Goal: Task Accomplishment & Management: Complete application form

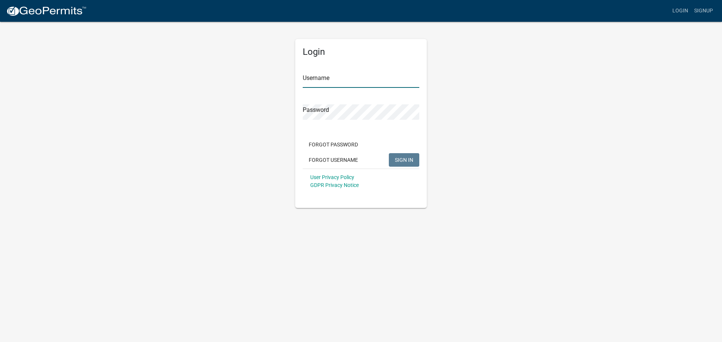
type input "WarrenIAEng"
click at [401, 152] on div "Forgot Password Forgot Username SIGN IN" at bounding box center [361, 153] width 116 height 31
click at [399, 162] on span "SIGN IN" at bounding box center [404, 160] width 18 height 6
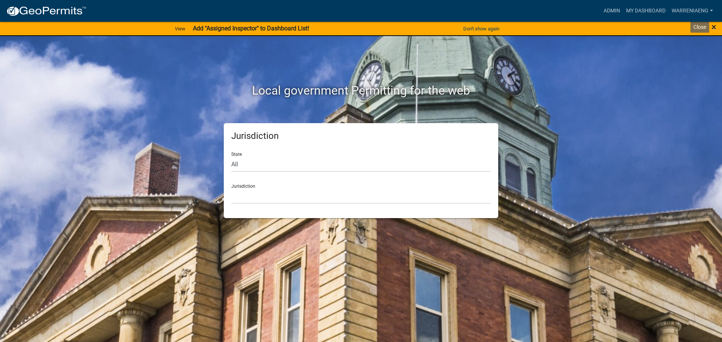
click at [713, 31] on span "×" at bounding box center [713, 27] width 5 height 11
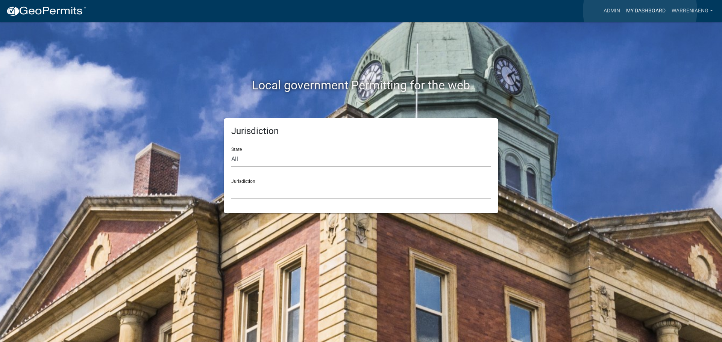
click at [640, 11] on link "My Dashboard" at bounding box center [645, 11] width 45 height 14
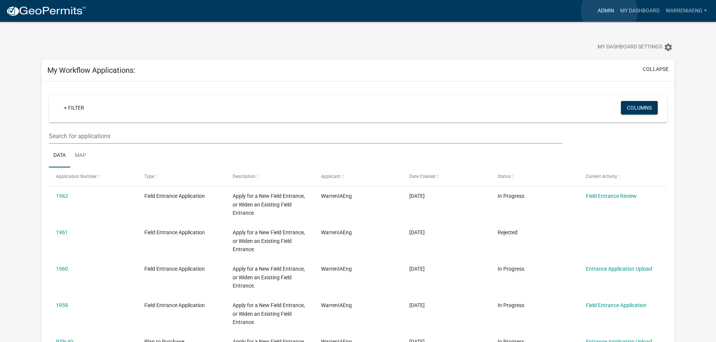
click at [609, 11] on link "Admin" at bounding box center [606, 11] width 23 height 14
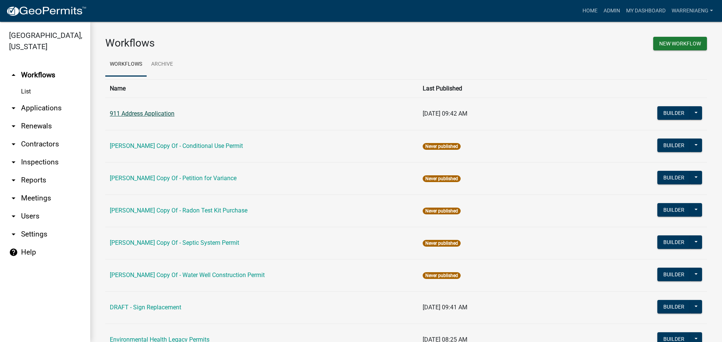
click at [148, 114] on link "911 Address Application" at bounding box center [142, 113] width 65 height 7
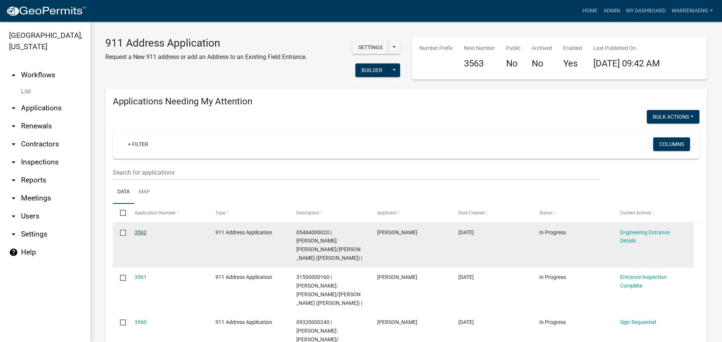
click at [137, 232] on link "3562" at bounding box center [141, 233] width 12 height 6
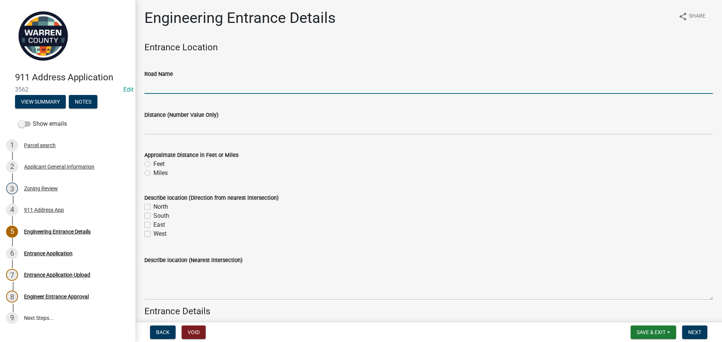
click at [165, 88] on input "Road Name" at bounding box center [428, 86] width 568 height 15
type input "[GEOGRAPHIC_DATA]"
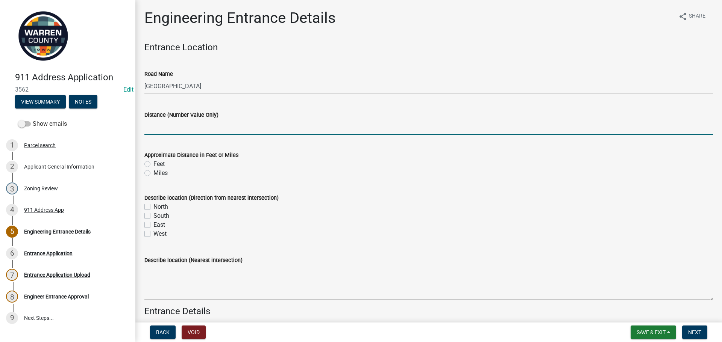
click at [172, 132] on input "text" at bounding box center [428, 127] width 568 height 15
type input "450"
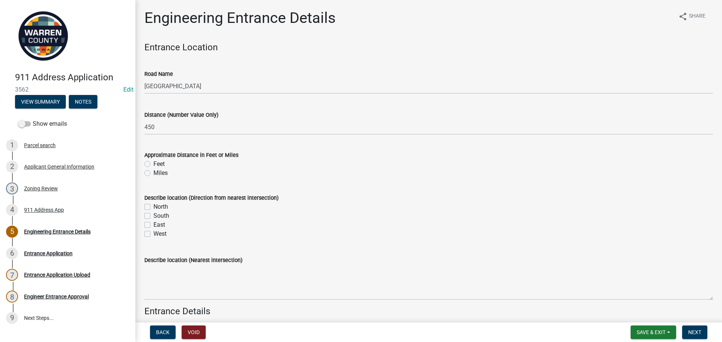
click at [153, 165] on label "Feet" at bounding box center [158, 164] width 11 height 9
click at [153, 165] on input "Feet" at bounding box center [155, 162] width 5 height 5
radio input "true"
click at [153, 208] on label "North" at bounding box center [160, 207] width 15 height 9
click at [153, 207] on input "North" at bounding box center [155, 205] width 5 height 5
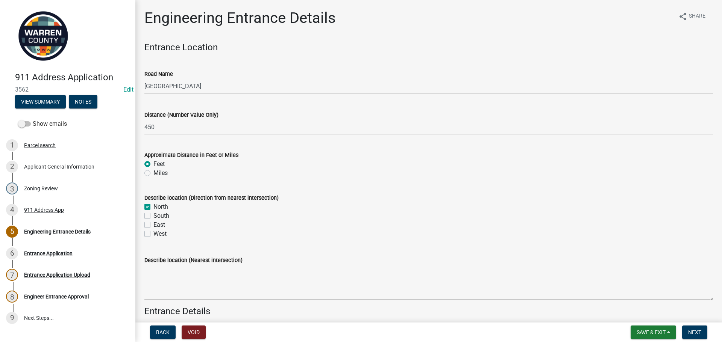
checkbox input "true"
checkbox input "false"
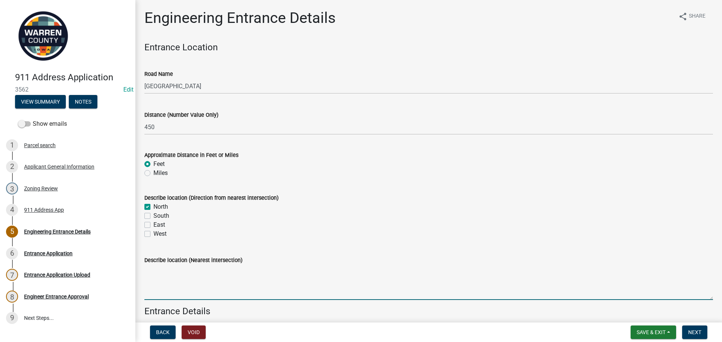
click at [195, 287] on textarea "Describe location (Nearest intersection)" at bounding box center [428, 282] width 568 height 35
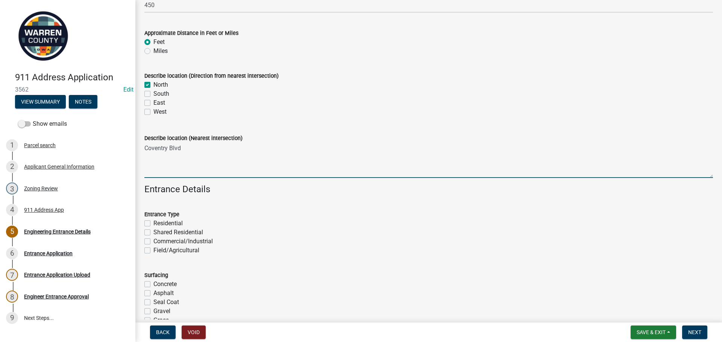
scroll to position [150, 0]
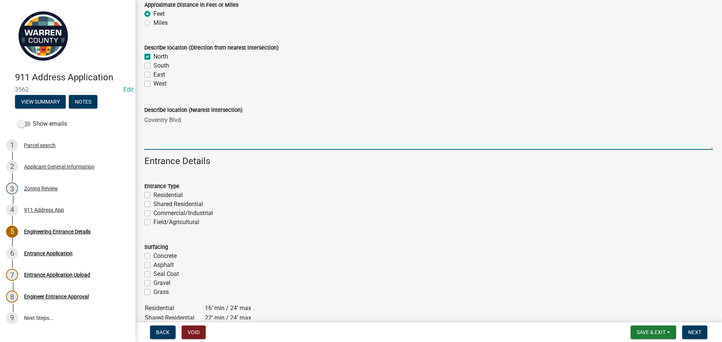
type textarea "Coventry Blvd"
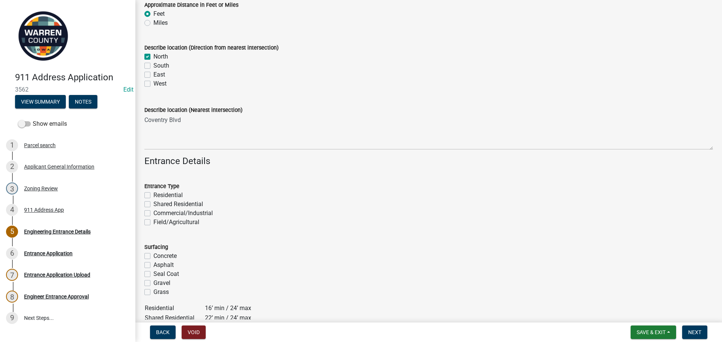
click at [153, 197] on label "Residential" at bounding box center [167, 195] width 29 height 9
click at [153, 196] on input "Residential" at bounding box center [155, 193] width 5 height 5
checkbox input "true"
checkbox input "false"
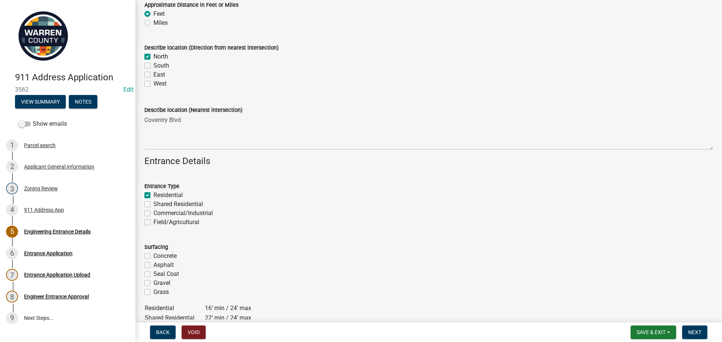
checkbox input "false"
click at [83, 166] on div "Applicant General Information" at bounding box center [59, 166] width 70 height 5
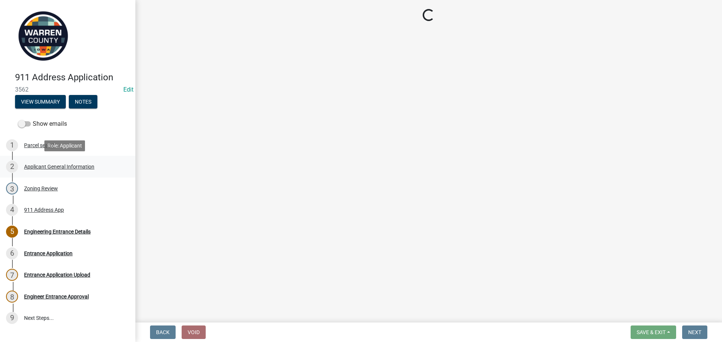
scroll to position [0, 0]
select select "62e05361-9b1f-4f6e-9af6-30ebbe0e033e"
select select "baa9a041-e8ec-4bd9-b07e-af5a977dc1c8"
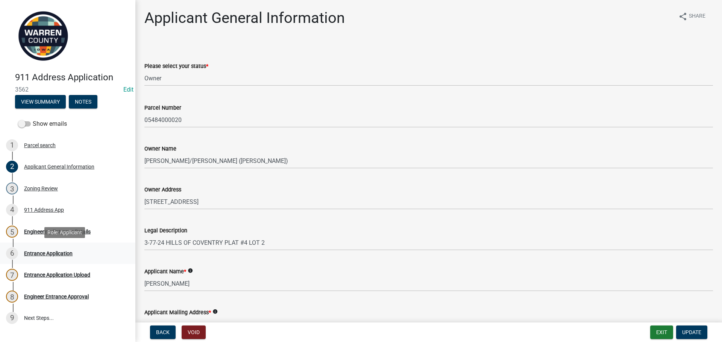
click at [45, 255] on div "Entrance Application" at bounding box center [48, 253] width 48 height 5
click at [57, 249] on div "6 Entrance Application" at bounding box center [64, 254] width 117 height 12
click at [30, 254] on div "Entrance Application" at bounding box center [48, 253] width 48 height 5
click at [38, 209] on div "911 Address App" at bounding box center [44, 209] width 40 height 5
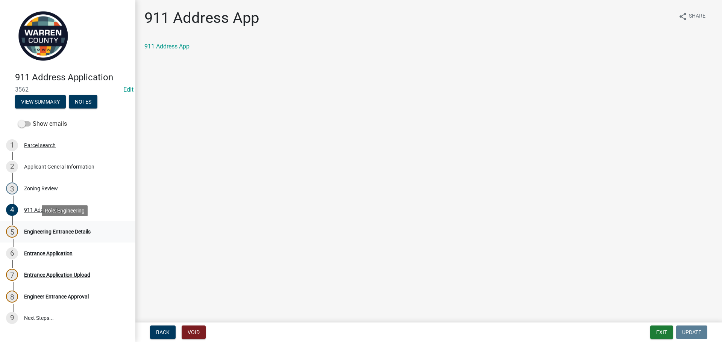
click at [43, 230] on div "Engineering Entrance Details" at bounding box center [57, 231] width 67 height 5
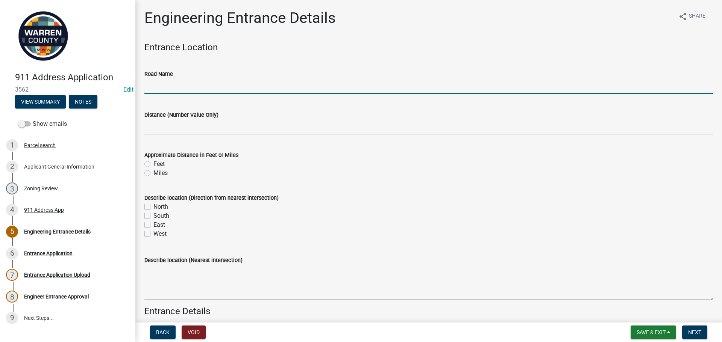
click at [179, 88] on input "Road Name" at bounding box center [428, 86] width 568 height 15
type input "[GEOGRAPHIC_DATA]"
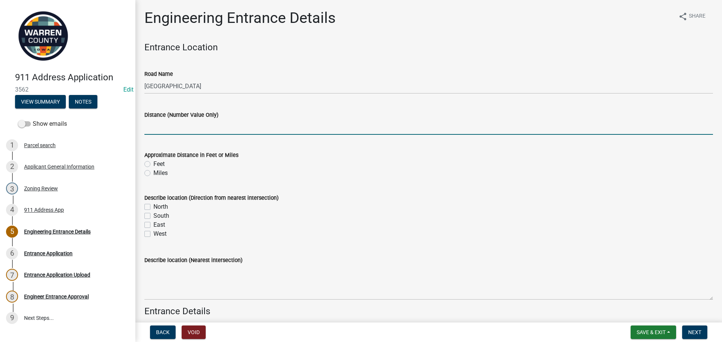
click at [177, 132] on input "text" at bounding box center [428, 127] width 568 height 15
type input "450"
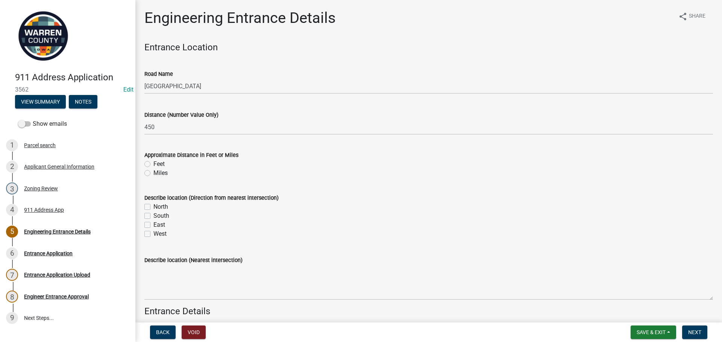
click at [153, 165] on label "Feet" at bounding box center [158, 164] width 11 height 9
click at [153, 165] on input "Feet" at bounding box center [155, 162] width 5 height 5
radio input "true"
click at [148, 203] on div "North" at bounding box center [428, 207] width 568 height 9
drag, startPoint x: 148, startPoint y: 206, endPoint x: 174, endPoint y: 264, distance: 63.7
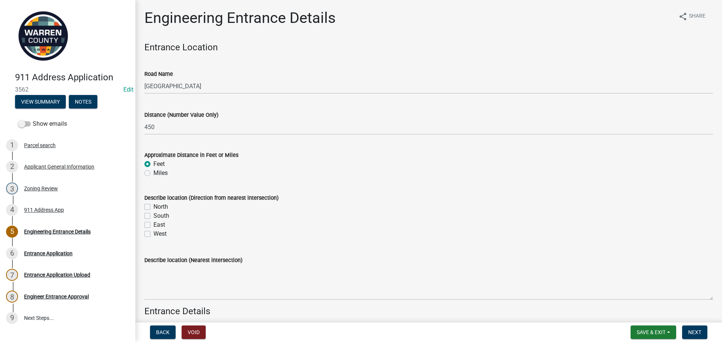
click at [153, 207] on label "North" at bounding box center [160, 207] width 15 height 9
click at [153, 207] on input "North" at bounding box center [155, 205] width 5 height 5
checkbox input "true"
checkbox input "false"
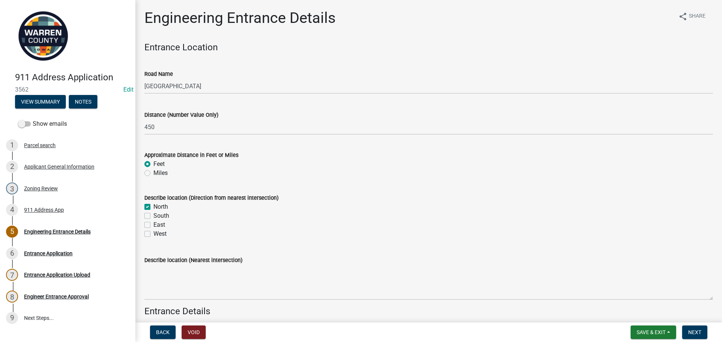
checkbox input "false"
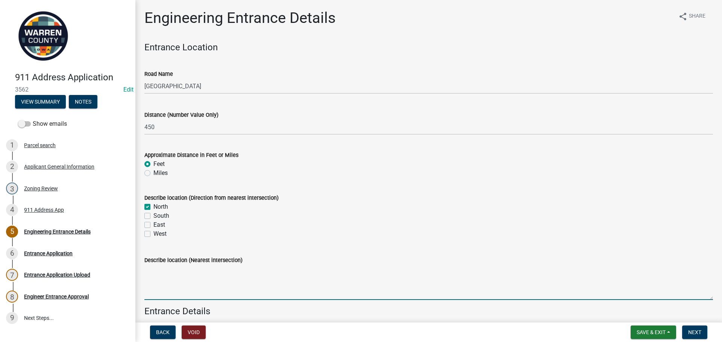
click at [186, 290] on textarea "Describe location (Nearest intersection)" at bounding box center [428, 282] width 568 height 35
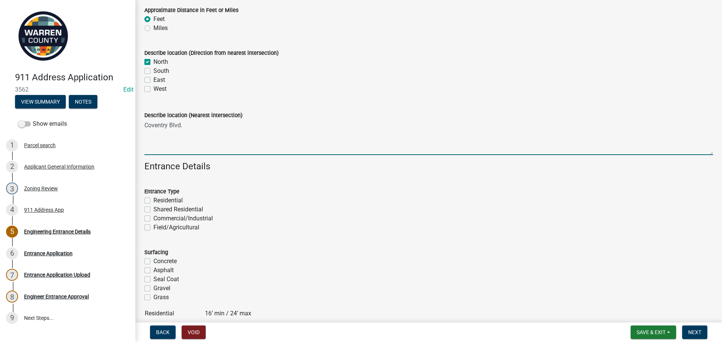
scroll to position [188, 0]
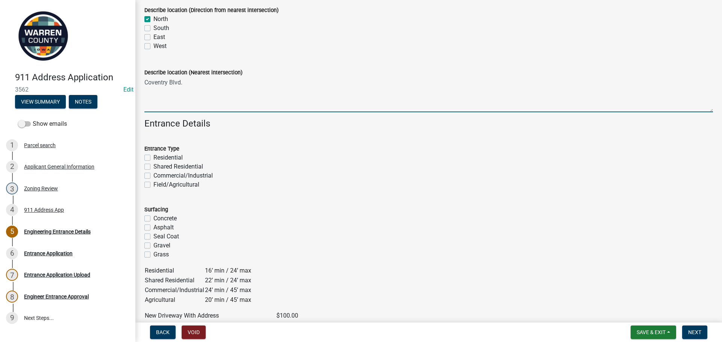
type textarea "Coventry Blvd."
click at [153, 159] on label "Residential" at bounding box center [167, 157] width 29 height 9
click at [153, 158] on input "Residential" at bounding box center [155, 155] width 5 height 5
checkbox input "true"
checkbox input "false"
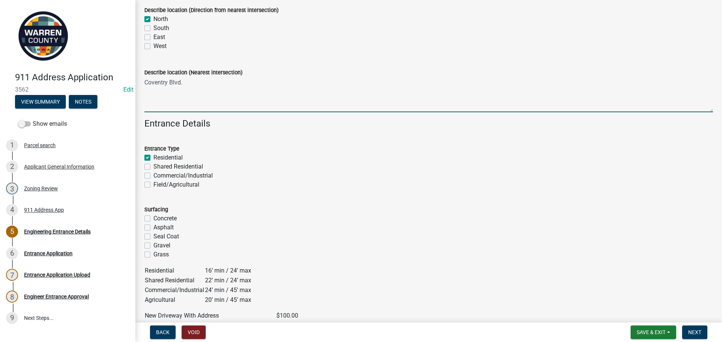
checkbox input "false"
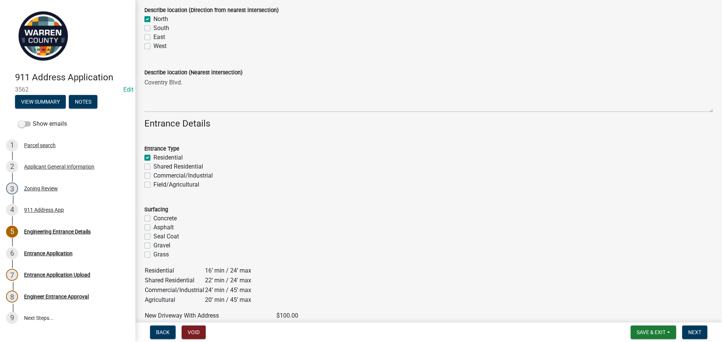
click at [153, 219] on label "Concrete" at bounding box center [164, 218] width 23 height 9
click at [153, 219] on input "Concrete" at bounding box center [155, 216] width 5 height 5
checkbox input "true"
checkbox input "false"
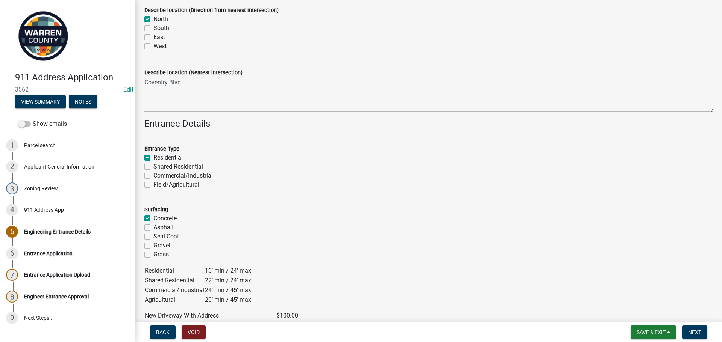
checkbox input "false"
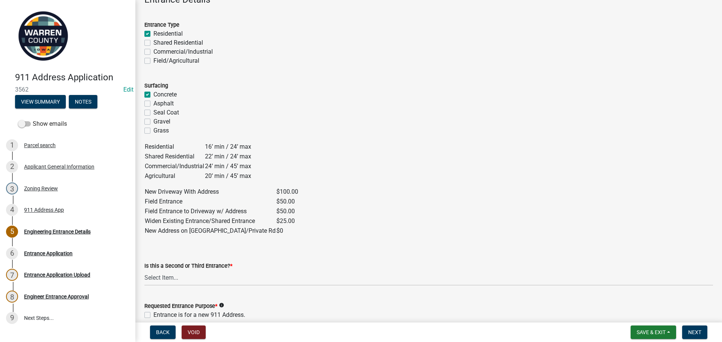
scroll to position [376, 0]
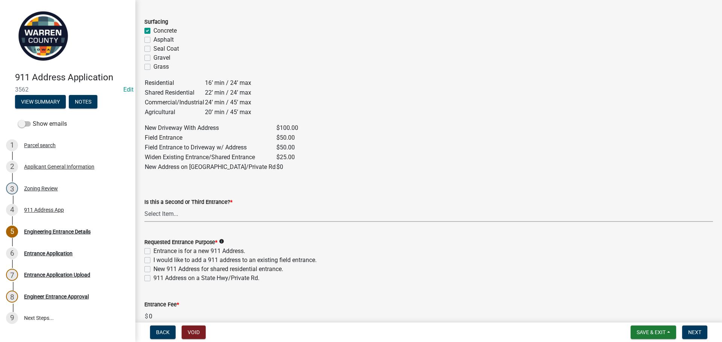
click at [160, 218] on select "Select Item... Yes No" at bounding box center [428, 214] width 568 height 15
click at [144, 207] on select "Select Item... Yes No" at bounding box center [428, 214] width 568 height 15
select select "5300d118-efaf-4d36-bbc3-62d1d2d0e61b"
click at [153, 260] on label "I would like to add a 911 address to an existing field entrance." at bounding box center [234, 260] width 163 height 9
click at [153, 260] on input "I would like to add a 911 address to an existing field entrance." at bounding box center [155, 258] width 5 height 5
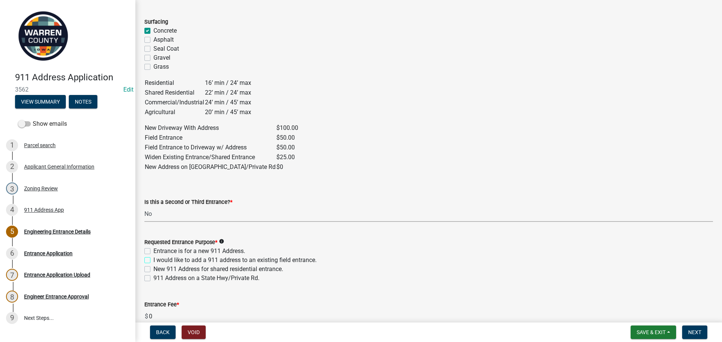
checkbox input "true"
checkbox input "false"
checkbox input "true"
checkbox input "false"
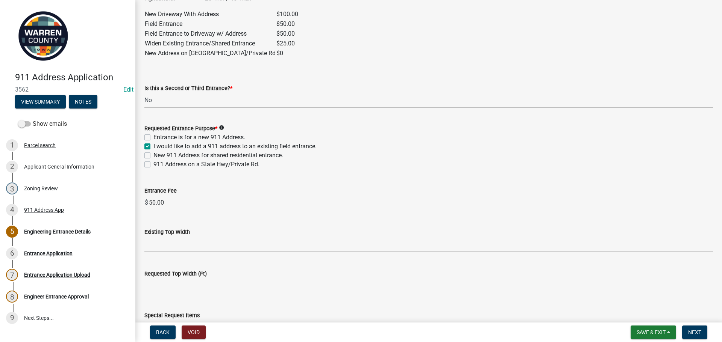
scroll to position [564, 0]
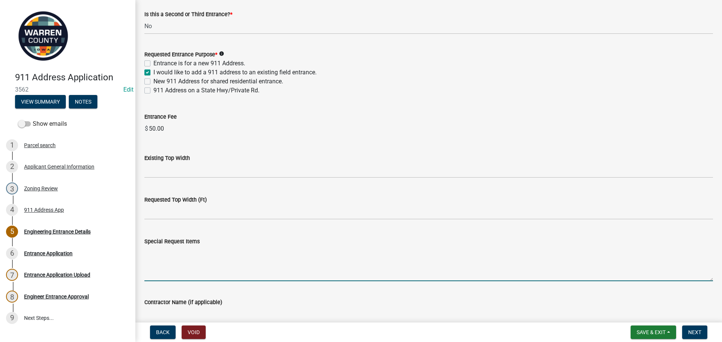
click at [197, 263] on textarea "Special Request Items" at bounding box center [428, 263] width 568 height 35
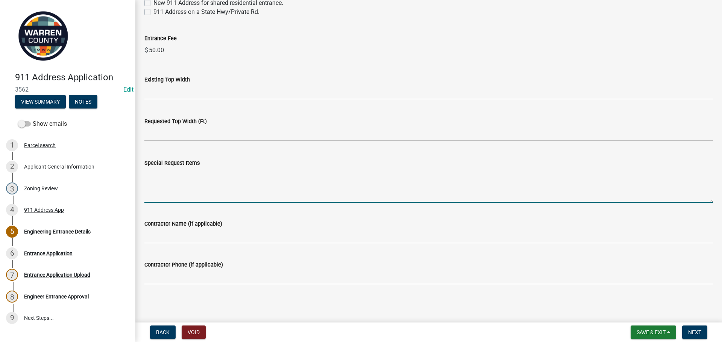
scroll to position [643, 0]
click at [700, 333] on span "Next" at bounding box center [694, 333] width 13 height 6
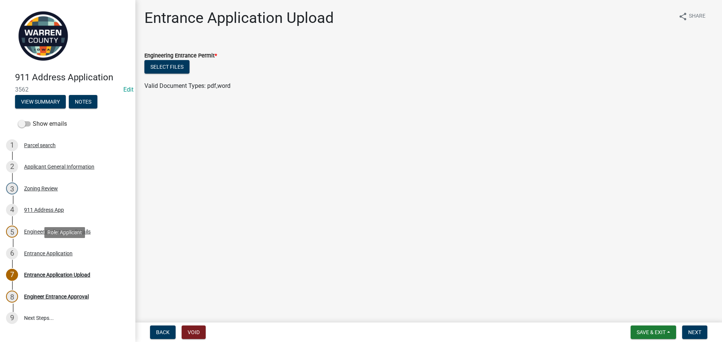
click at [65, 259] on div "6 Entrance Application" at bounding box center [64, 254] width 117 height 12
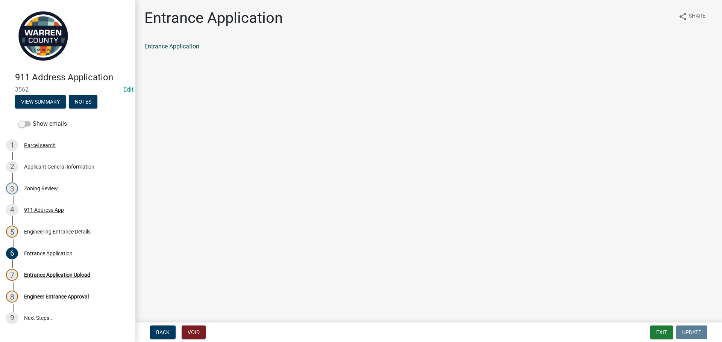
click at [175, 46] on link "Entrance Application" at bounding box center [171, 46] width 55 height 7
